Goal: Transaction & Acquisition: Purchase product/service

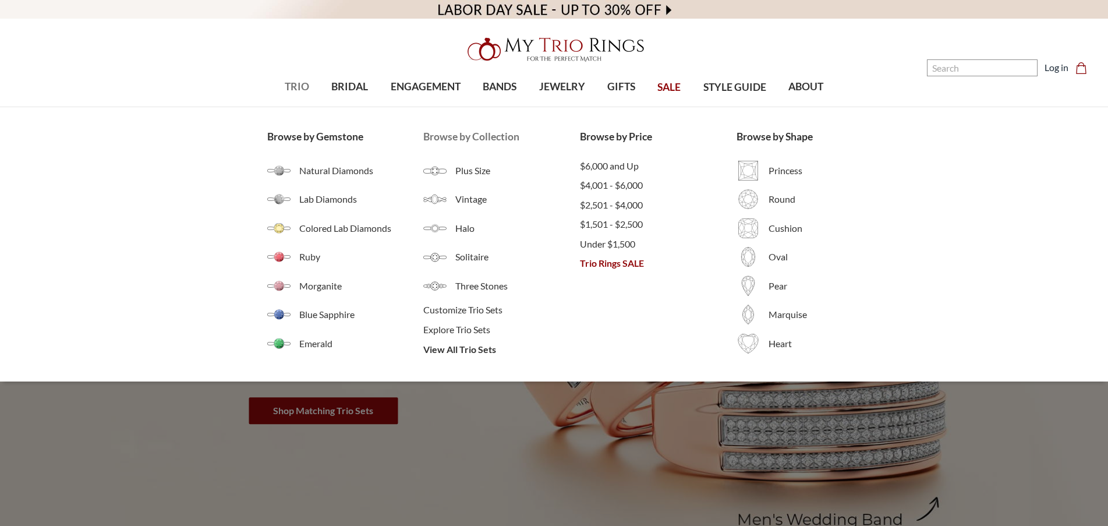
click at [484, 357] on li "View All Trio Sets" at bounding box center [501, 350] width 157 height 20
click at [484, 350] on span "View All Trio Sets" at bounding box center [501, 349] width 157 height 14
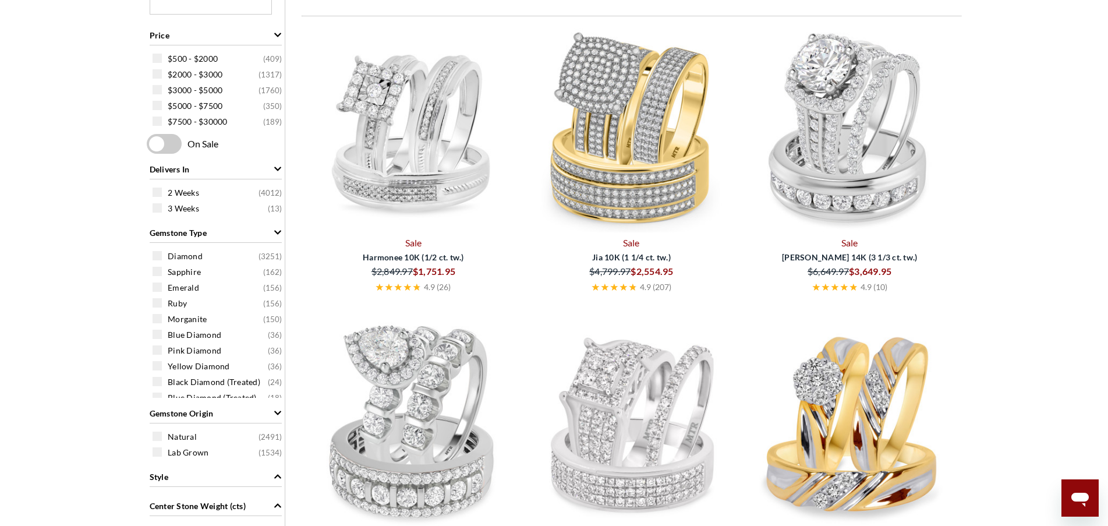
click at [623, 139] on img at bounding box center [631, 128] width 209 height 209
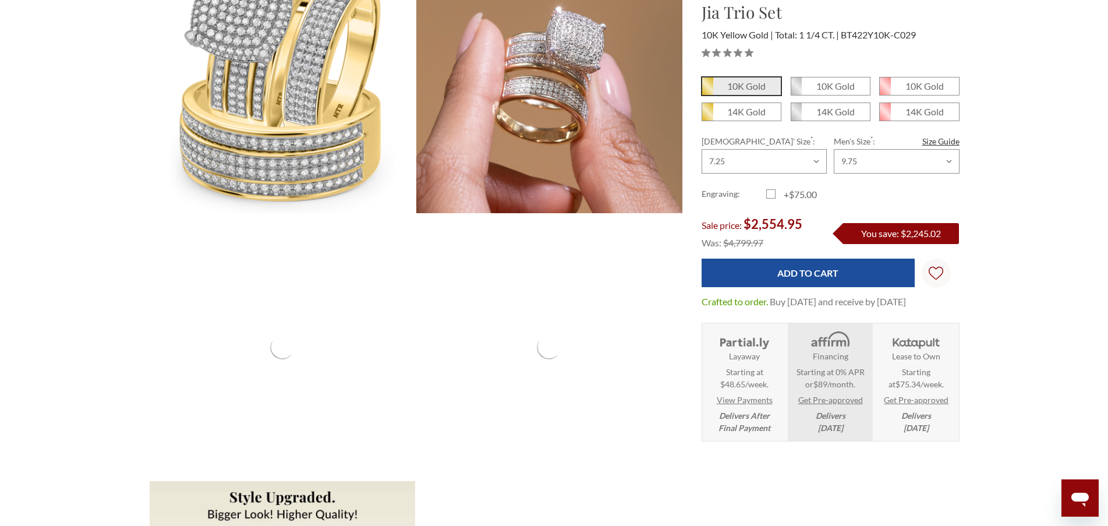
drag, startPoint x: 896, startPoint y: 313, endPoint x: 700, endPoint y: 298, distance: 196.9
click at [700, 298] on div "10K Gold 10K Gold" at bounding box center [830, 259] width 277 height 365
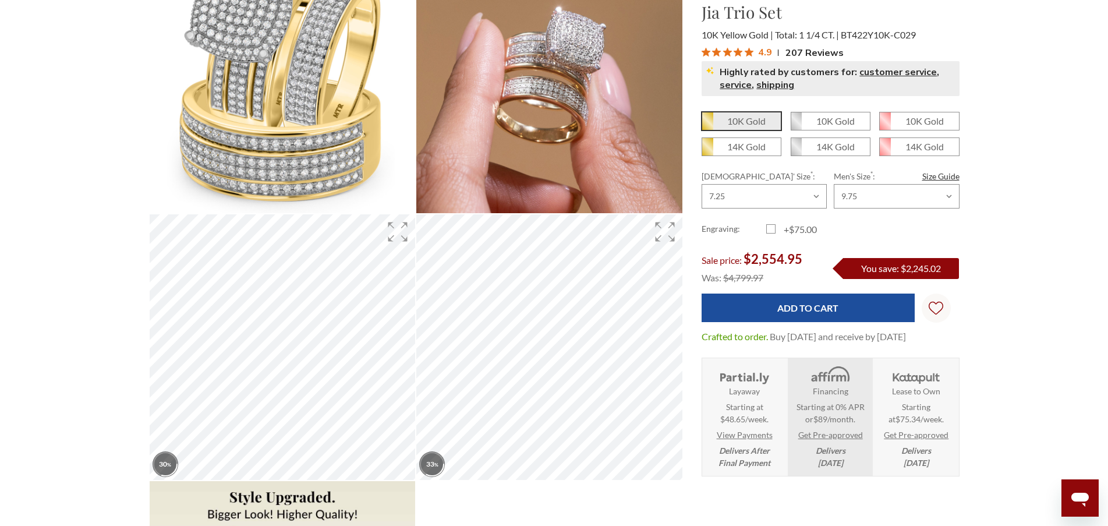
drag, startPoint x: 911, startPoint y: 351, endPoint x: 699, endPoint y: 333, distance: 212.2
click at [699, 333] on div "10K Gold 10K Gold" at bounding box center [830, 294] width 277 height 365
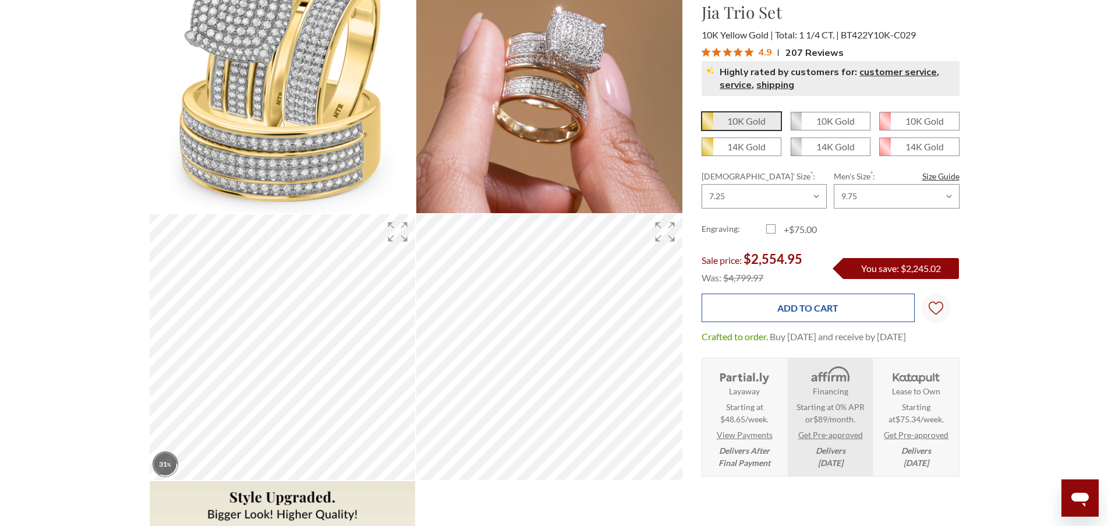
click at [821, 315] on input "Add to Cart" at bounding box center [808, 308] width 213 height 29
type input "Add to Cart"
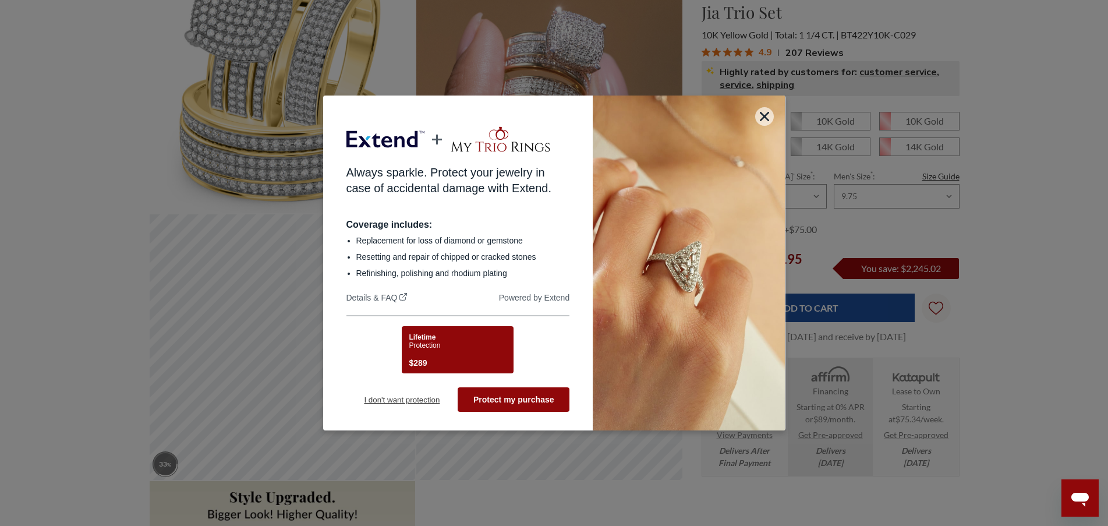
click at [369, 411] on button "I don't want protection" at bounding box center [403, 399] width 112 height 24
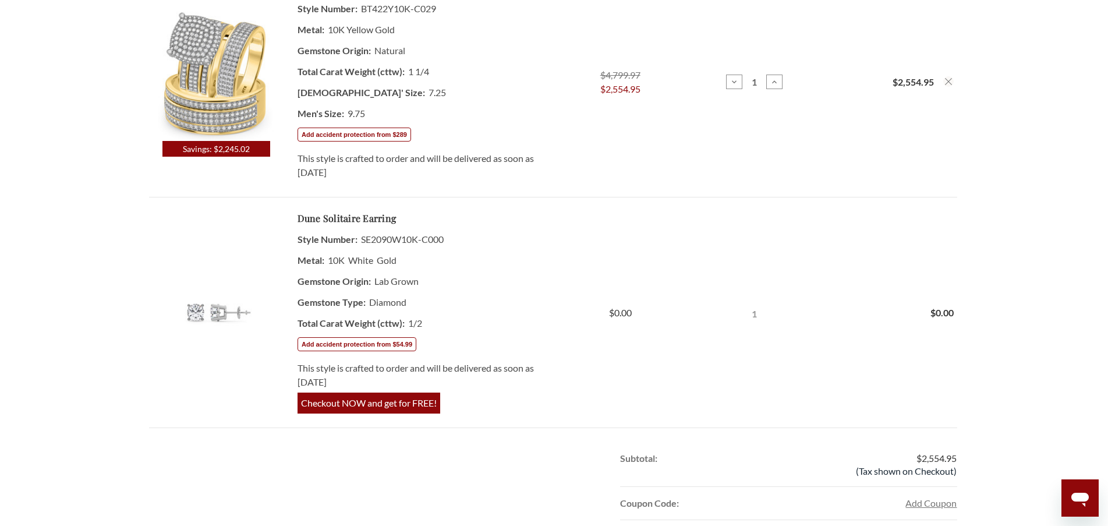
drag, startPoint x: 376, startPoint y: 172, endPoint x: 299, endPoint y: 159, distance: 77.9
click at [299, 159] on div "This style is crafted to order and will be delivered as soon as September 10th,…" at bounding box center [419, 165] width 242 height 28
click at [423, 172] on div "This style is crafted to order and will be delivered as soon as September 10th,…" at bounding box center [419, 165] width 242 height 28
drag, startPoint x: 411, startPoint y: 172, endPoint x: 299, endPoint y: 161, distance: 112.9
click at [299, 161] on div "This style is crafted to order and will be delivered as soon as September 10th,…" at bounding box center [419, 165] width 242 height 28
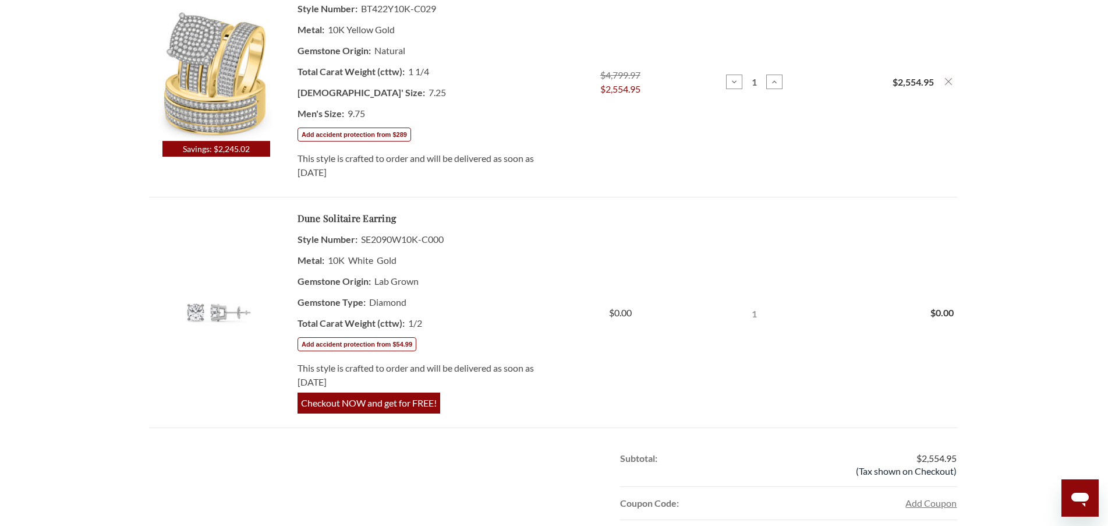
click at [585, 173] on td "Price $4,799.97 $2,554.95" at bounding box center [620, 82] width 135 height 231
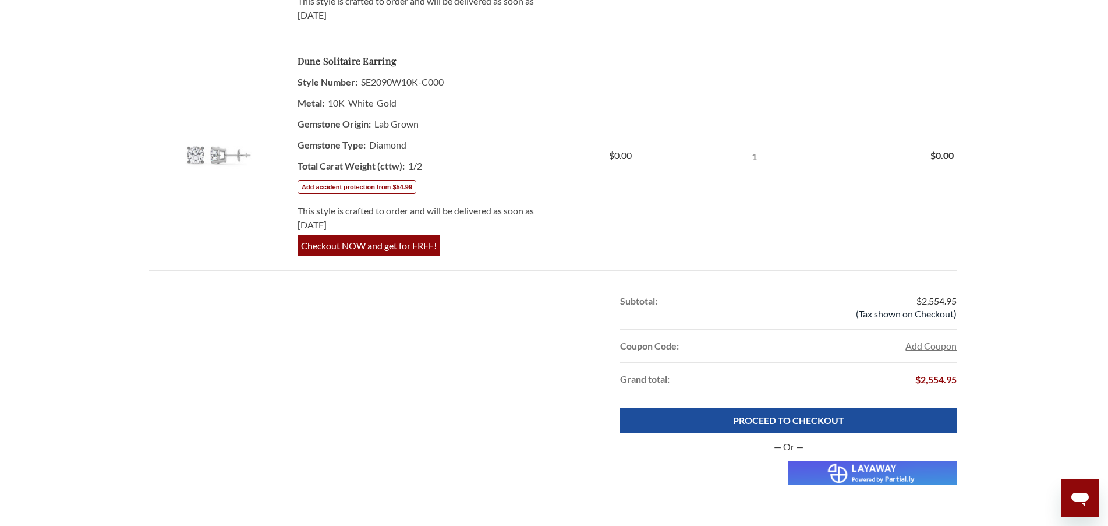
scroll to position [524, 0]
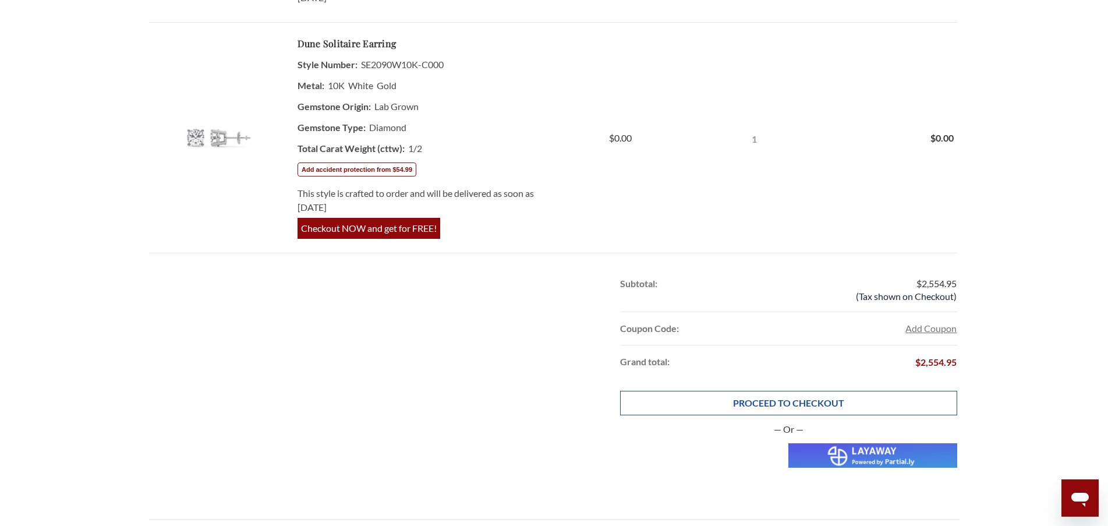
click at [847, 408] on link "PROCEED TO CHECKOUT" at bounding box center [788, 403] width 337 height 24
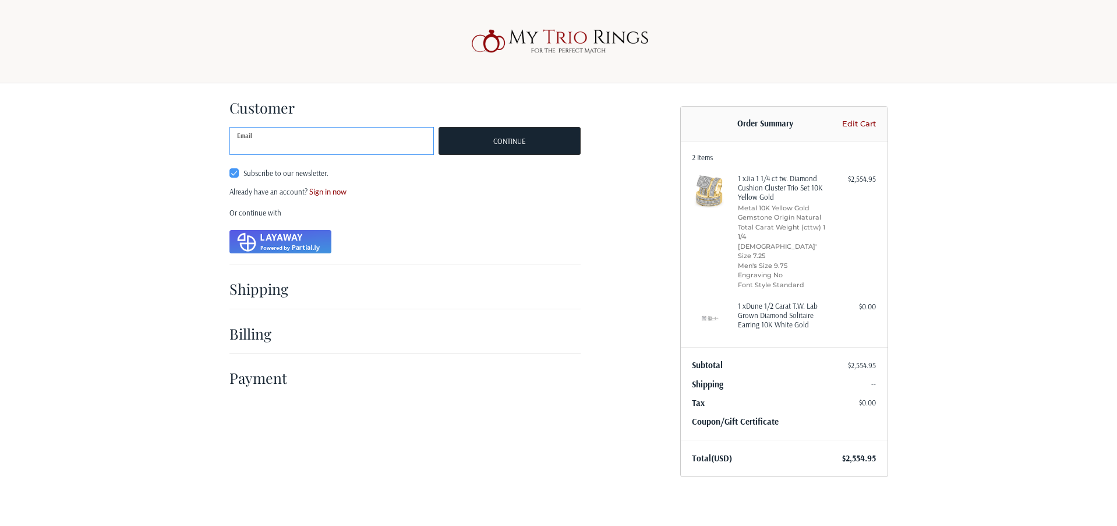
type input "[PERSON_NAME][EMAIL_ADDRESS][PERSON_NAME][DOMAIN_NAME]"
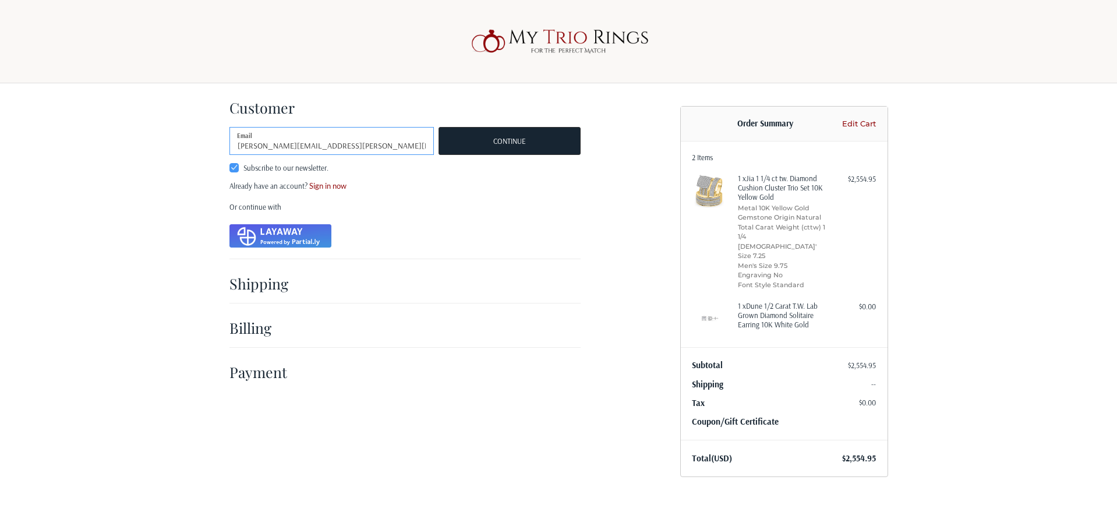
click at [319, 142] on input "[PERSON_NAME][EMAIL_ADDRESS][PERSON_NAME][DOMAIN_NAME]" at bounding box center [331, 141] width 205 height 28
click at [590, 192] on ol "Customer Guest Customer [PERSON_NAME][EMAIL_ADDRESS][PERSON_NAME][DOMAIN_NAME] …" at bounding box center [427, 237] width 397 height 309
click at [482, 133] on button "Continue" at bounding box center [510, 141] width 142 height 28
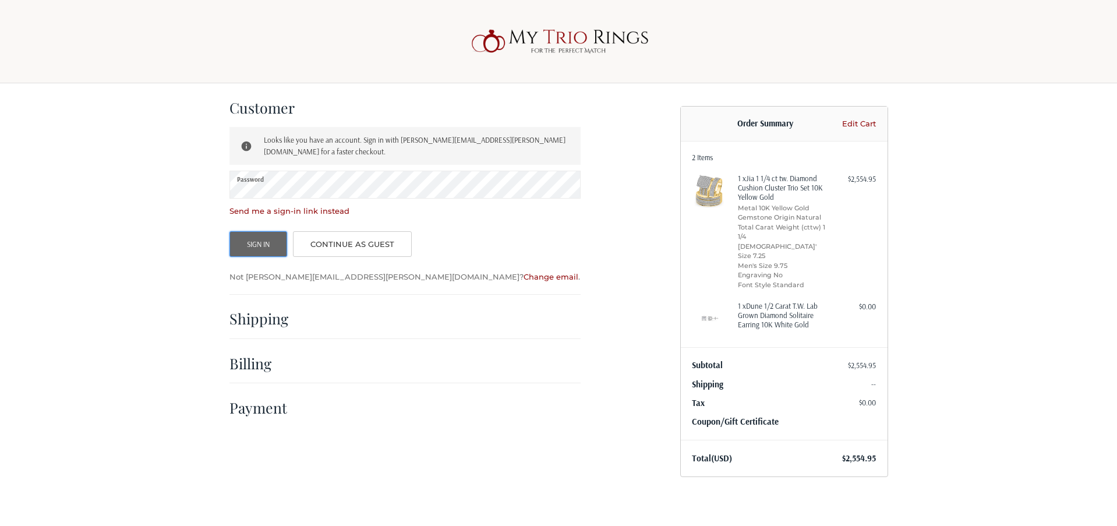
click at [265, 231] on button "Sign In" at bounding box center [258, 244] width 58 height 26
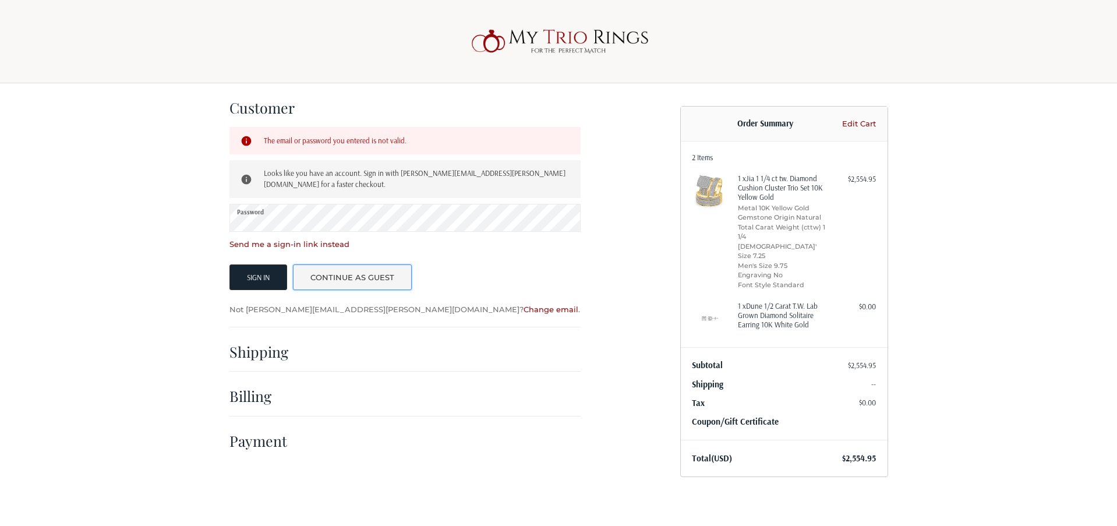
click at [337, 270] on link "Continue as guest" at bounding box center [352, 277] width 119 height 26
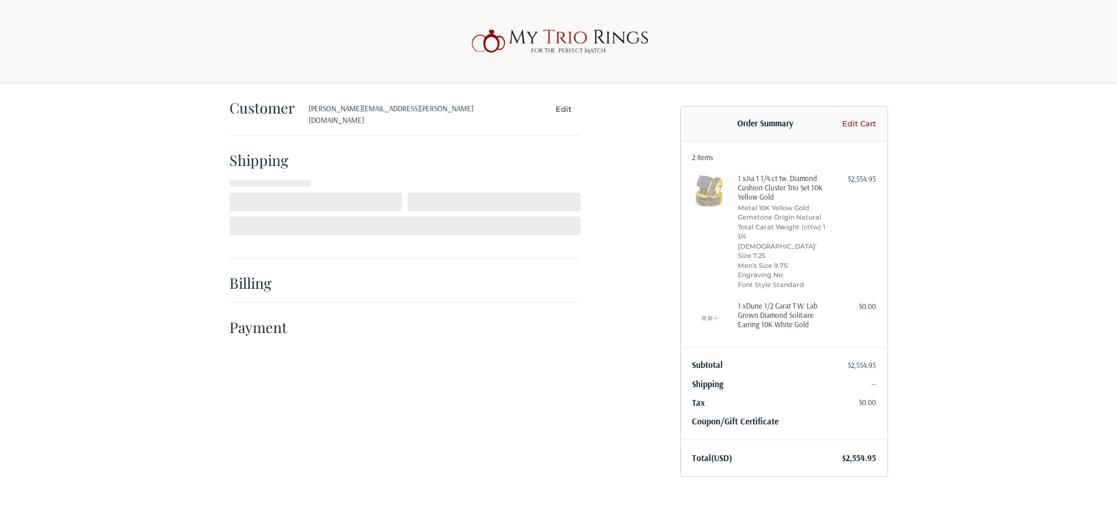
select select "US"
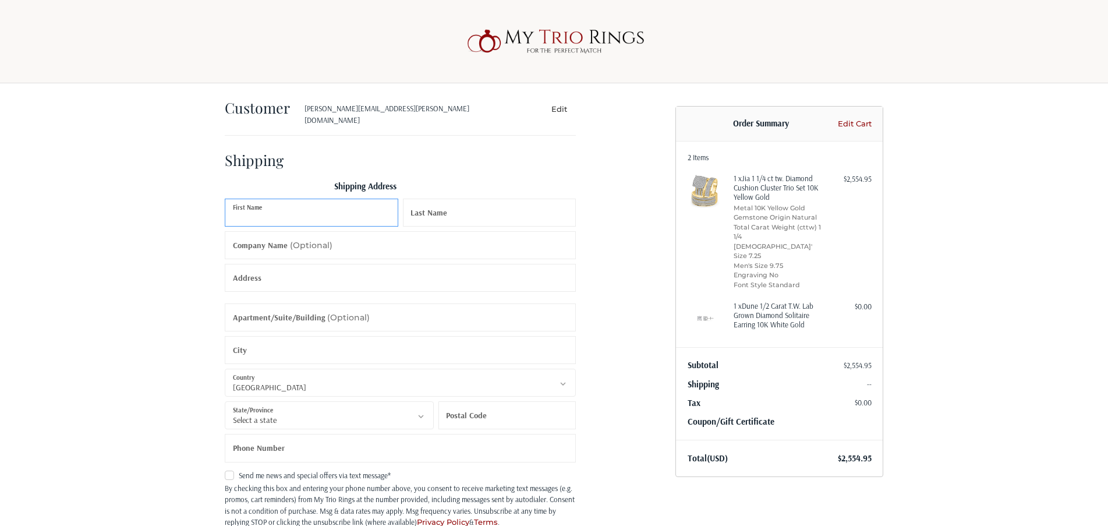
click at [319, 203] on input "First Name" at bounding box center [312, 213] width 174 height 28
type input "Vipul"
type input "Lakhi"
type input "My Trio Rings"
type input "580 Fifth Ave"
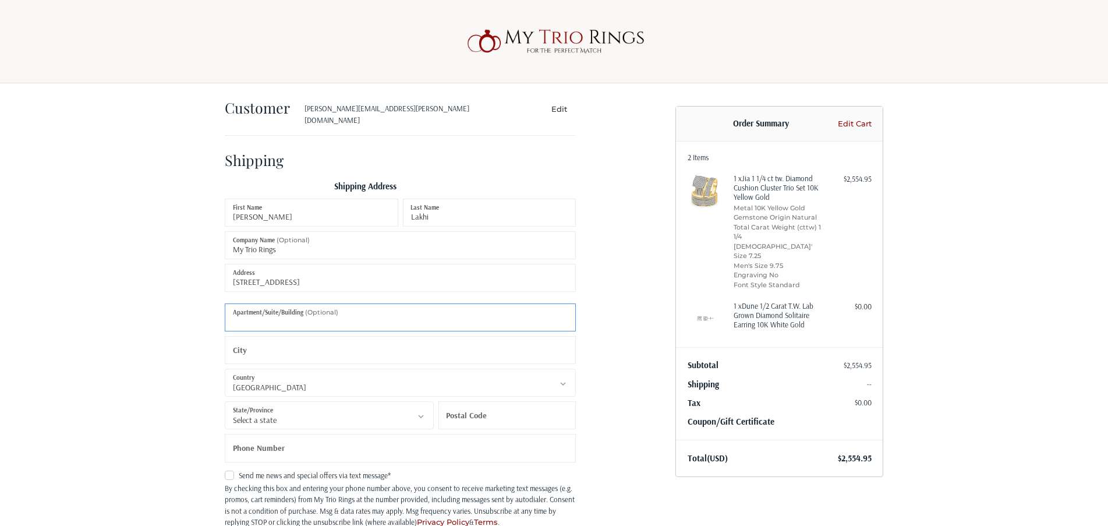
type input "Suite 3008"
type input "New York"
select select "NY"
type input "10036"
type input "8556974647"
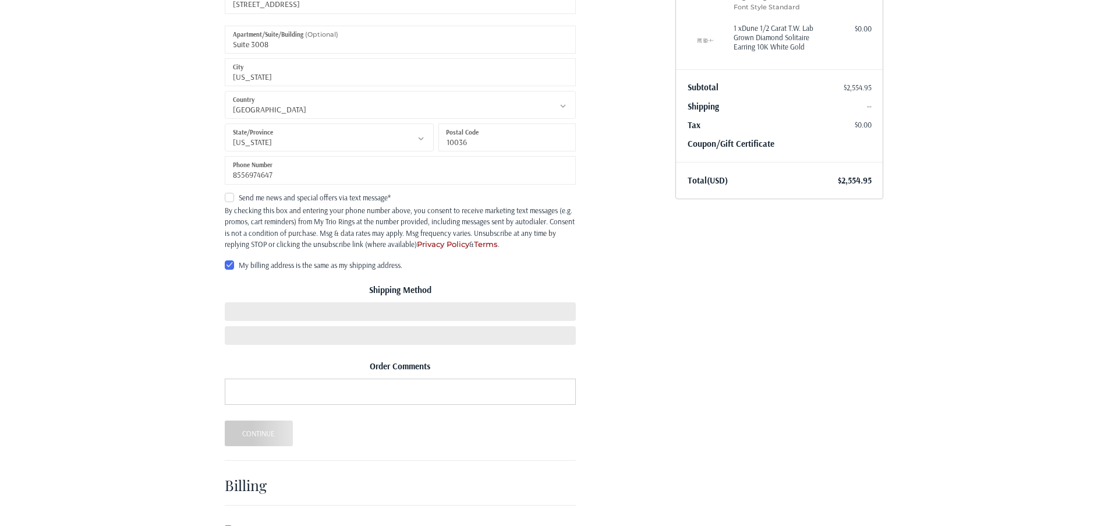
scroll to position [305, 0]
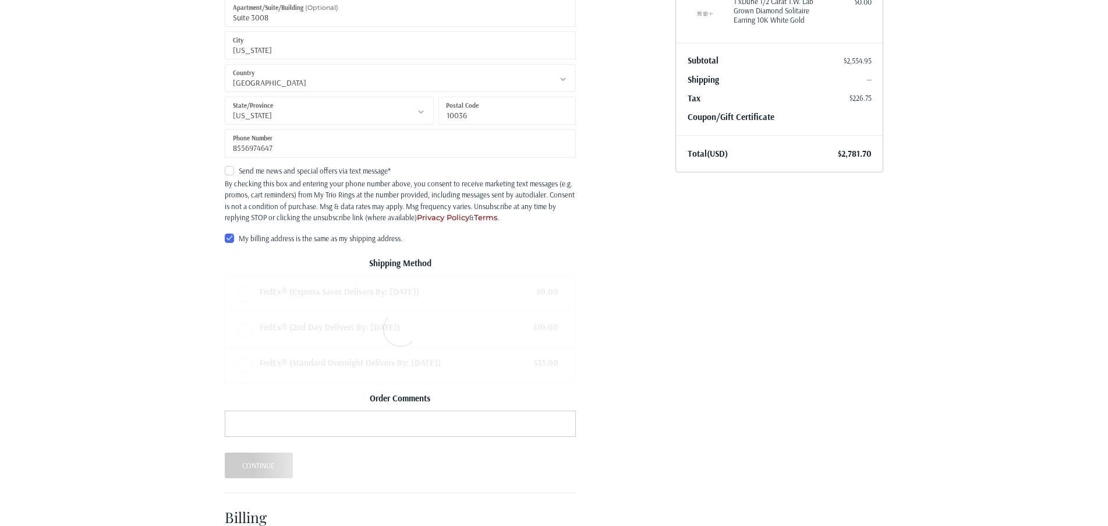
radio input "true"
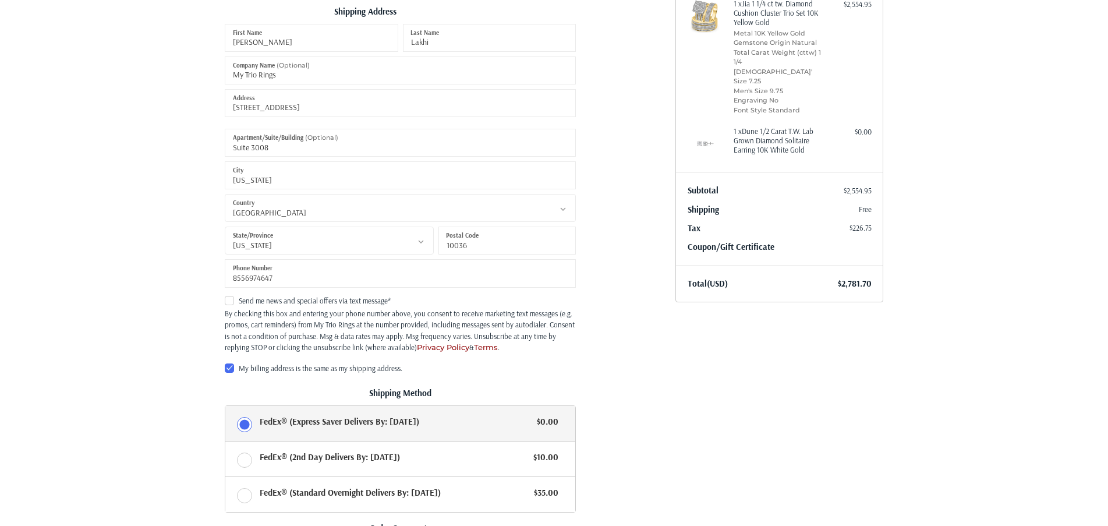
scroll to position [363, 0]
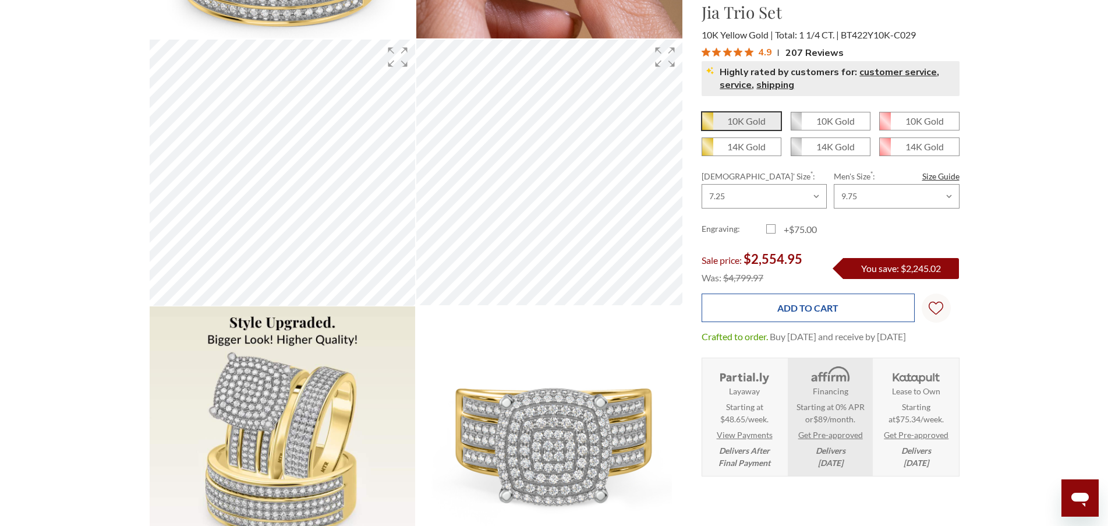
click at [810, 317] on input "Add to Cart" at bounding box center [808, 308] width 213 height 29
type input "Add to Cart"
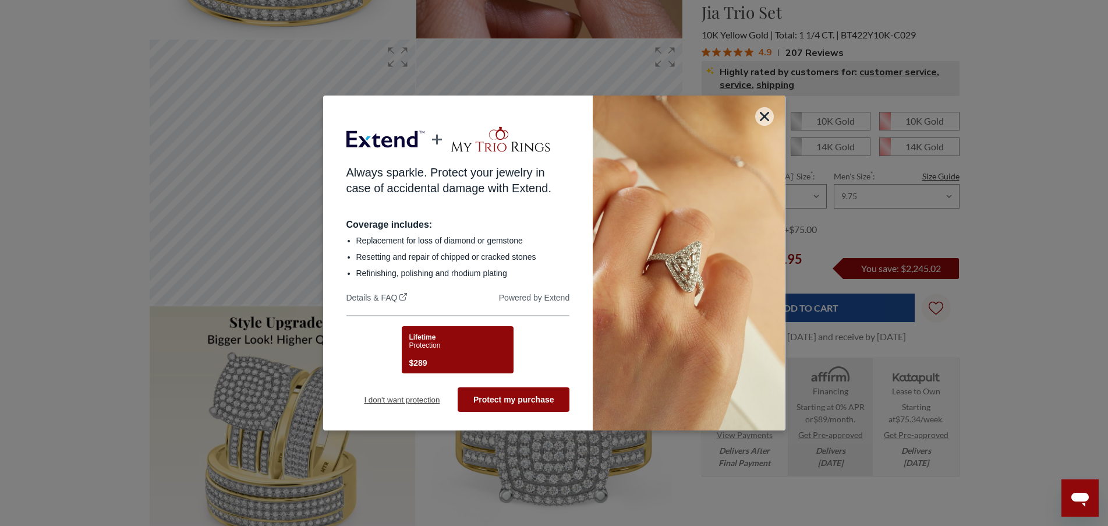
click at [402, 400] on button "I don't want protection" at bounding box center [403, 399] width 112 height 24
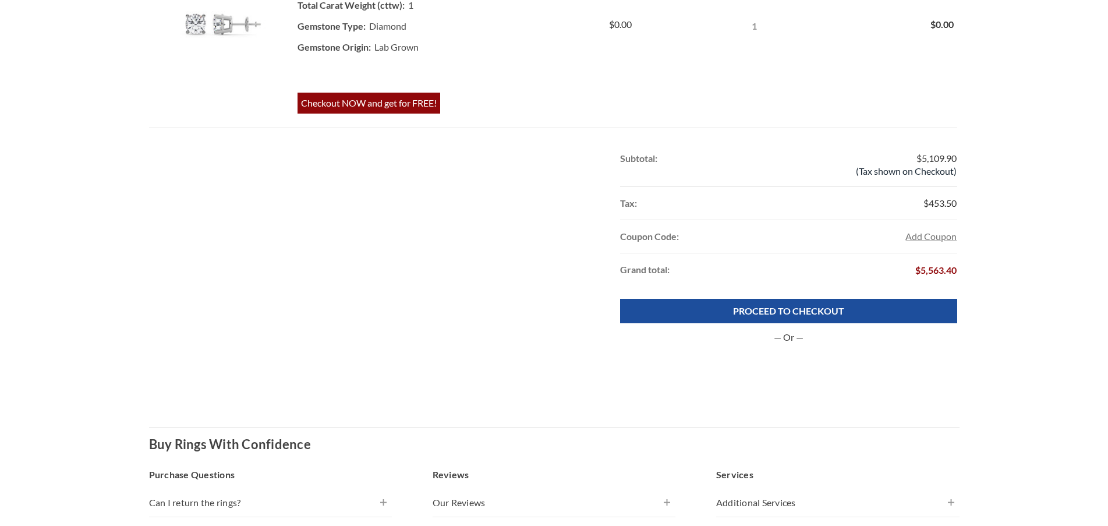
scroll to position [524, 0]
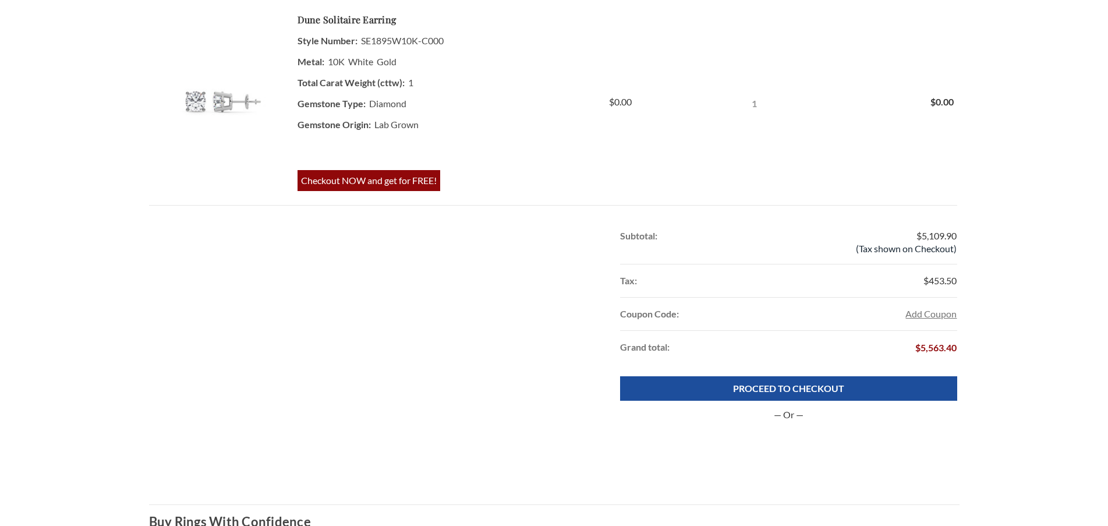
click at [705, 373] on div "Subtotal: $5,109.90 (Tax shown on Checkout) Tax: $453.50 Coupon Code: Add Coupo…" at bounding box center [554, 298] width 811 height 157
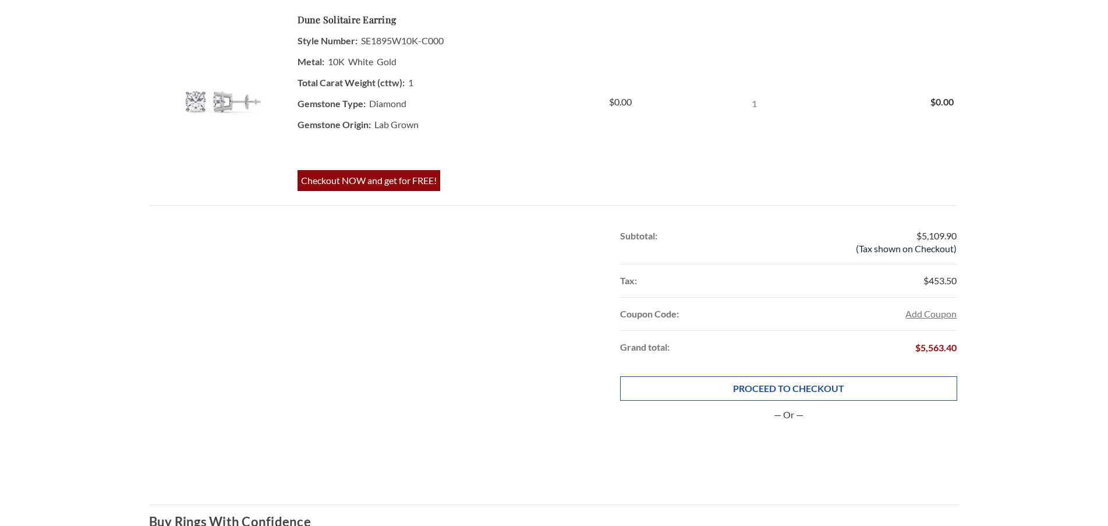
click at [727, 387] on link "PROCEED TO CHECKOUT" at bounding box center [788, 388] width 337 height 24
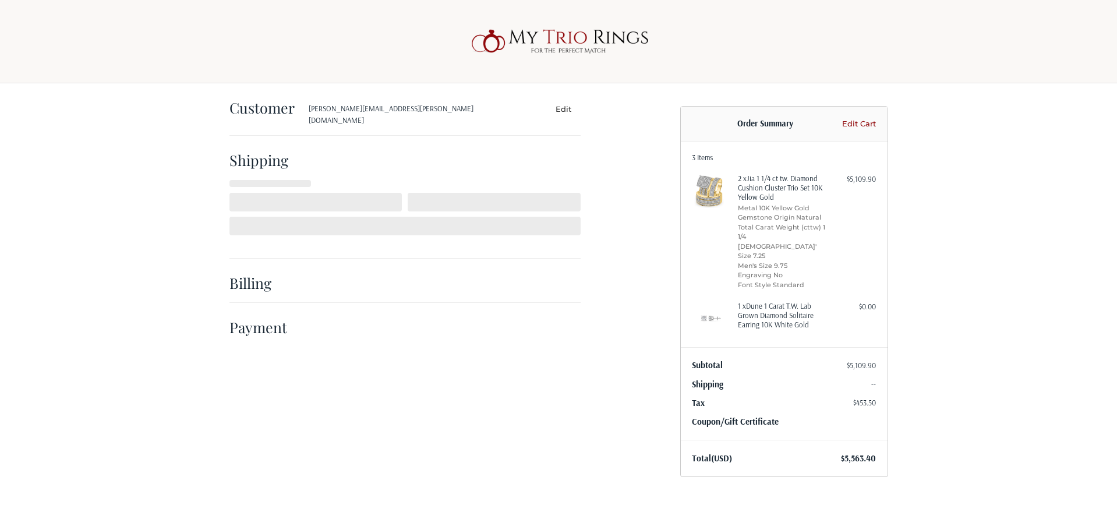
select select "US"
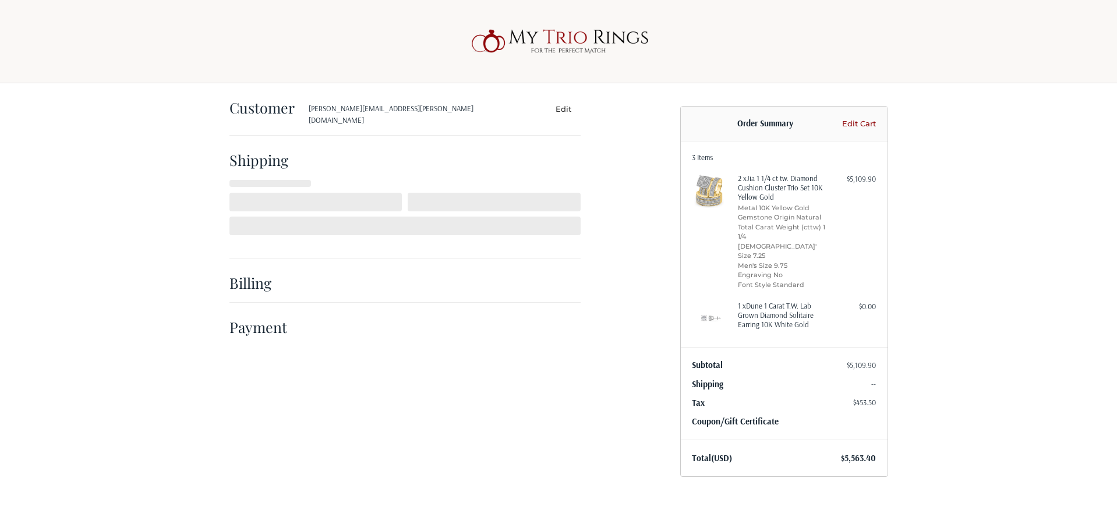
select select "NY"
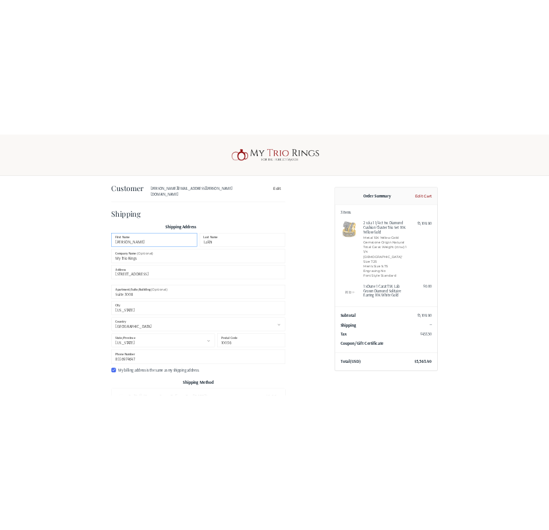
scroll to position [295, 0]
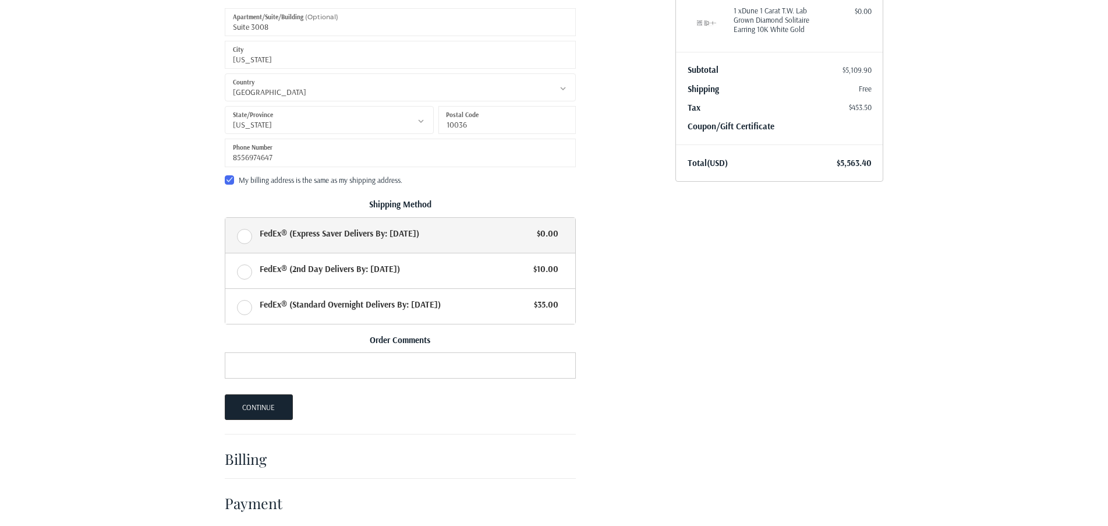
radio input "true"
